Goal: Information Seeking & Learning: Learn about a topic

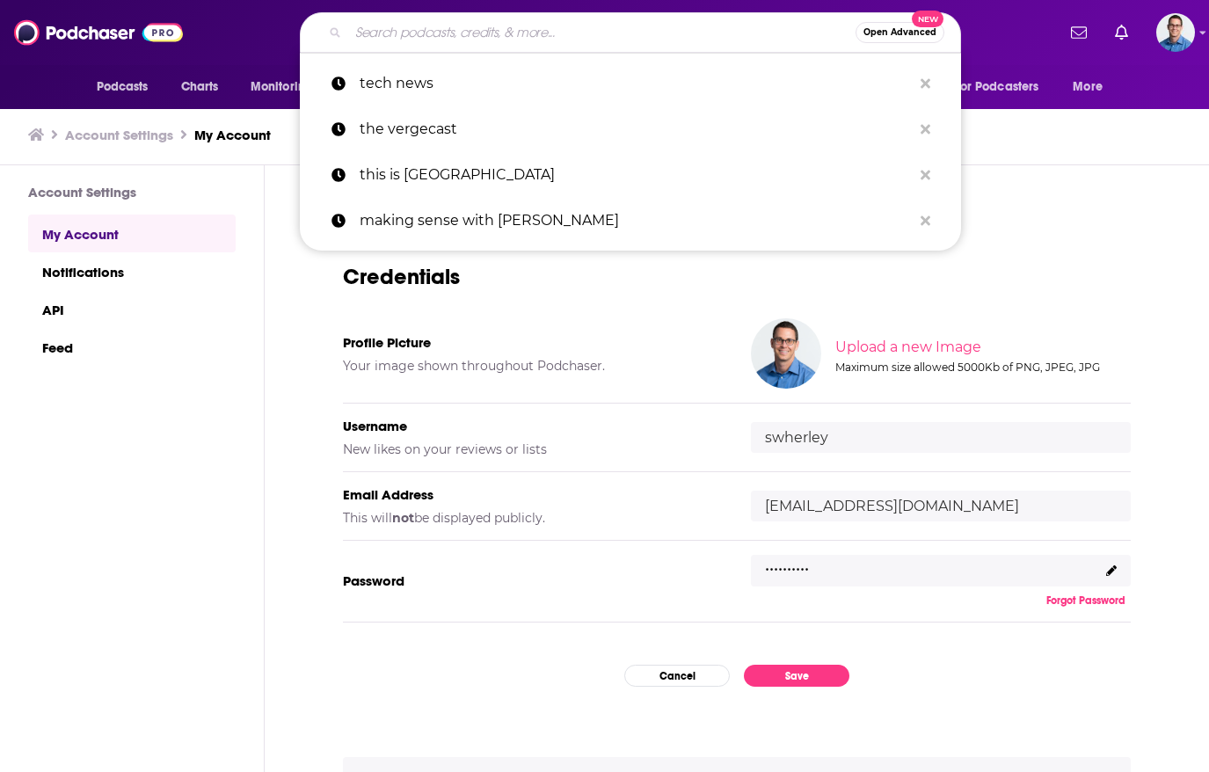
click at [473, 24] on input "Search podcasts, credits, & more..." at bounding box center [601, 32] width 507 height 28
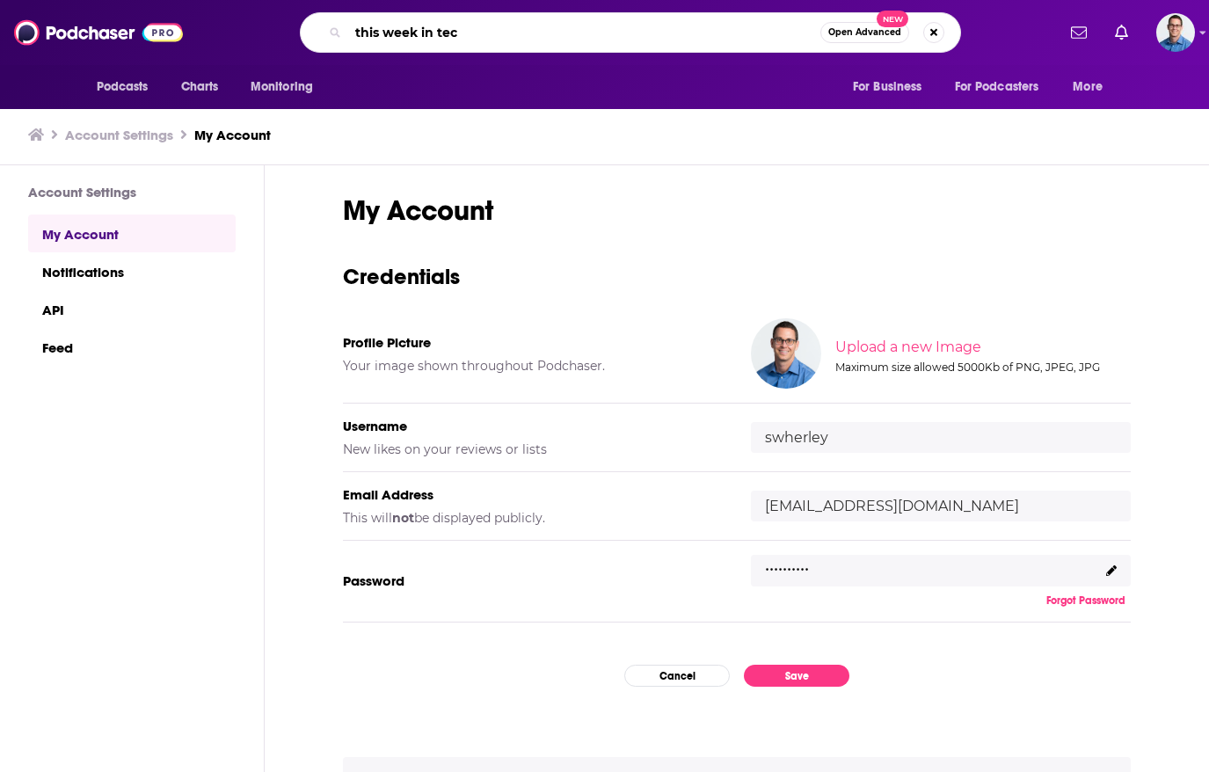
type input "this week in tech"
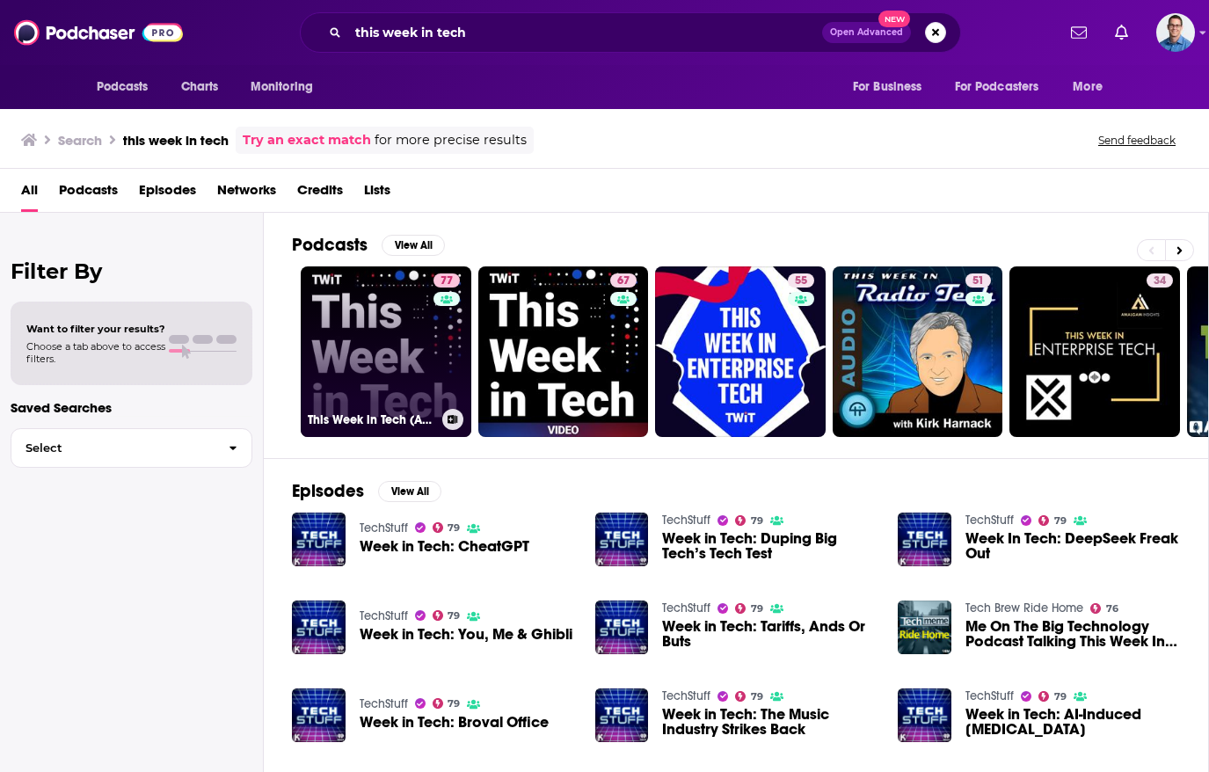
click at [395, 309] on link "77 This Week in Tech (Audio)" at bounding box center [386, 351] width 171 height 171
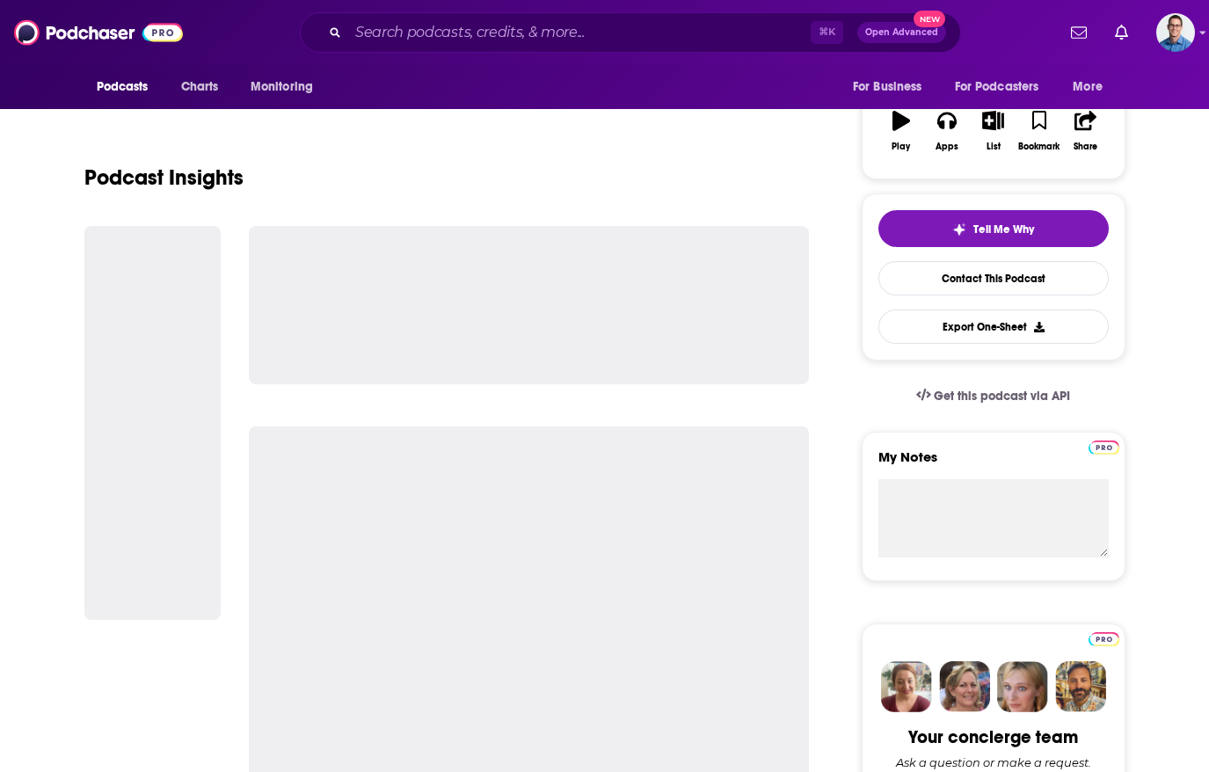
scroll to position [282, 0]
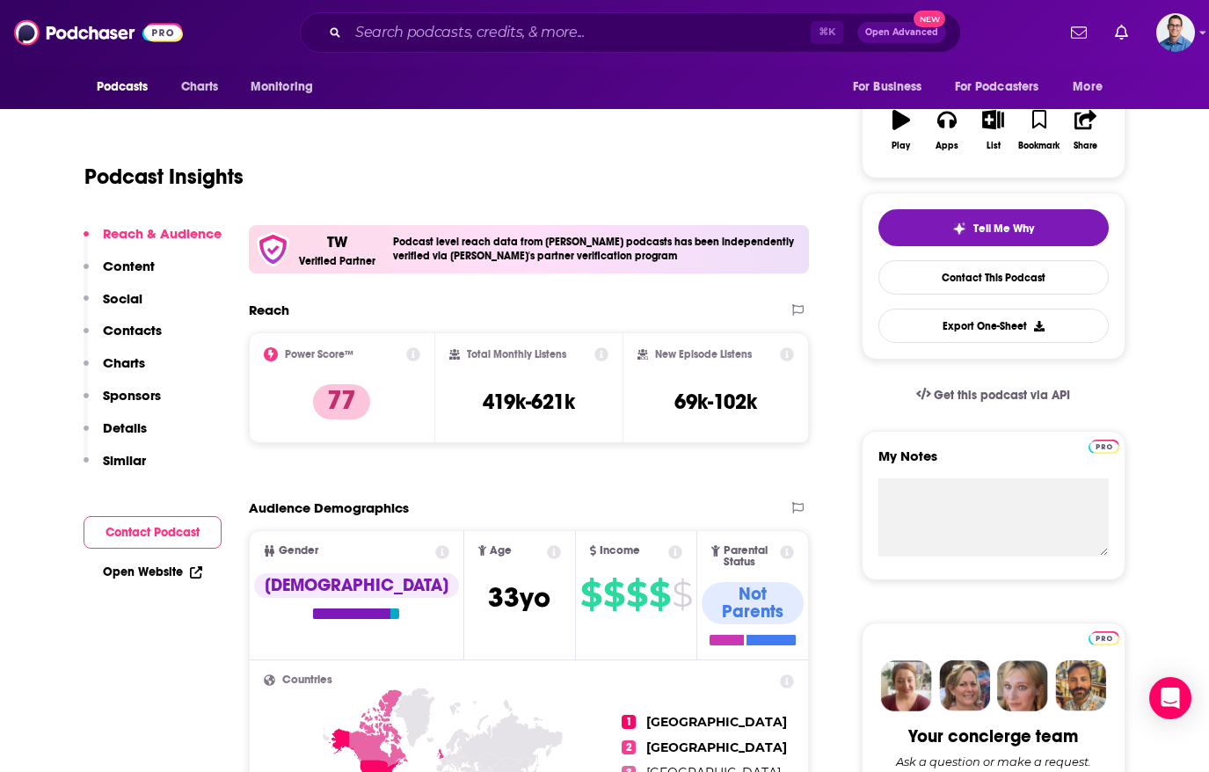
click at [125, 327] on p "Contacts" at bounding box center [132, 330] width 59 height 17
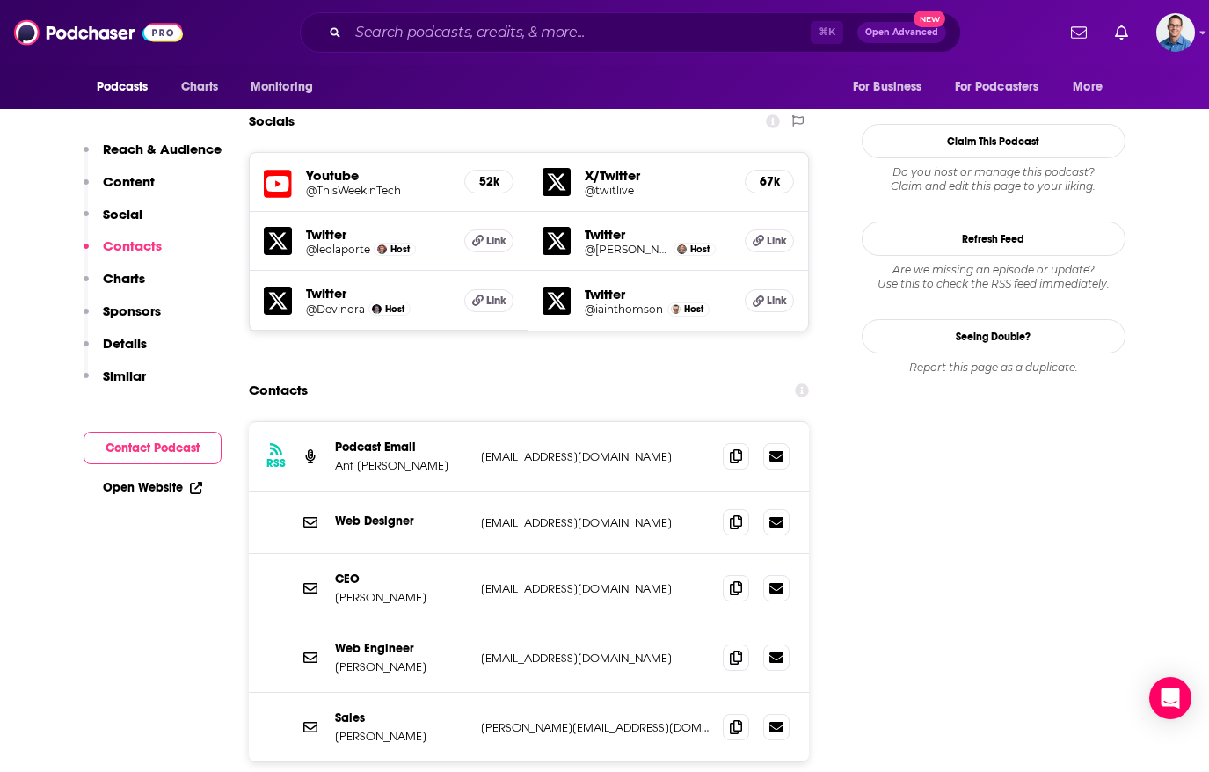
scroll to position [1624, 0]
